Goal: Find specific page/section: Find specific page/section

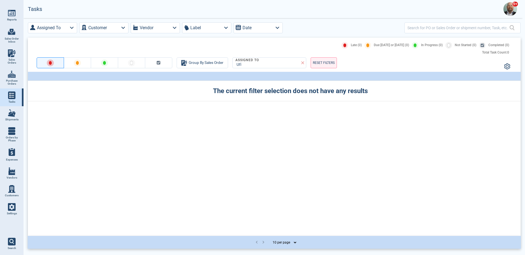
click at [15, 96] on img at bounding box center [12, 96] width 8 height 8
click at [17, 114] on link "Shipments" at bounding box center [11, 115] width 23 height 18
select select "50"
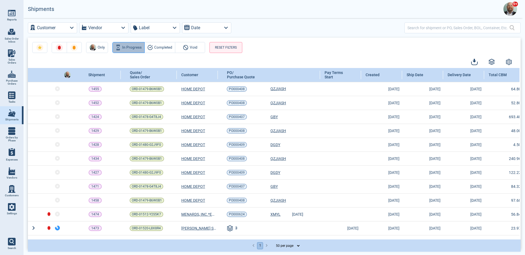
click at [137, 49] on span "In Progress" at bounding box center [131, 47] width 19 height 7
click at [184, 47] on icon "button" at bounding box center [185, 47] width 3 height 3
click at [205, 64] on div at bounding box center [271, 62] width 486 height 10
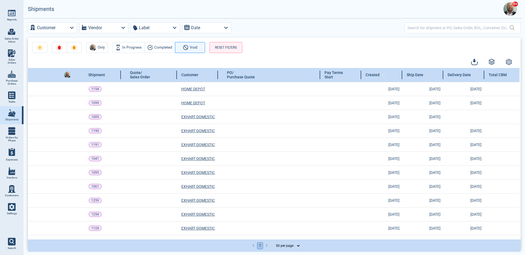
click at [388, 77] on div "Created" at bounding box center [381, 75] width 41 height 14
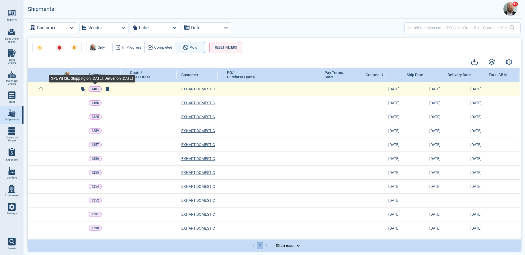
click at [95, 91] on p "1461" at bounding box center [95, 88] width 8 height 5
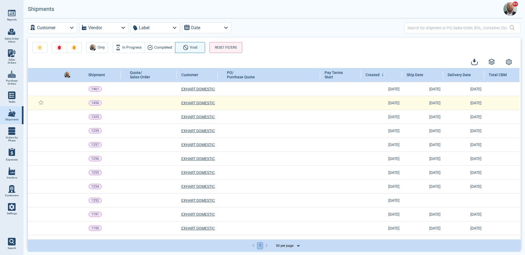
click at [95, 99] on td "1456" at bounding box center [100, 103] width 41 height 14
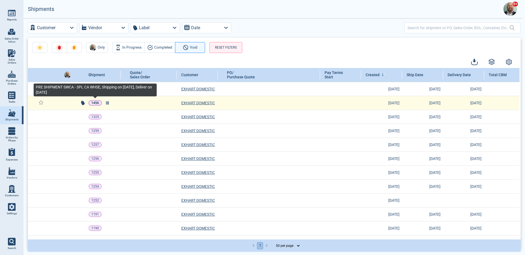
click at [95, 100] on p "1456" at bounding box center [95, 102] width 8 height 5
click at [95, 101] on p "1456" at bounding box center [95, 102] width 8 height 5
